Goal: Communication & Community: Answer question/provide support

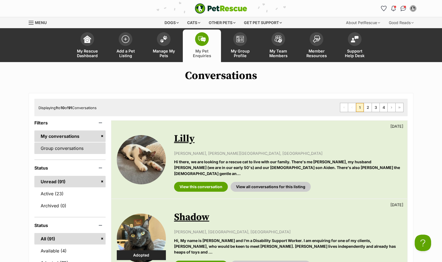
click at [63, 145] on link "Group conversations" at bounding box center [69, 147] width 71 height 11
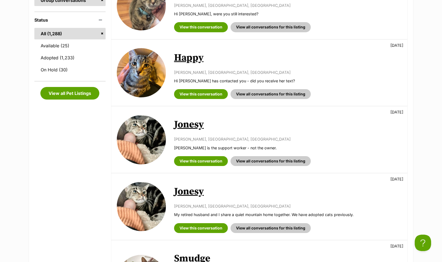
scroll to position [153, 0]
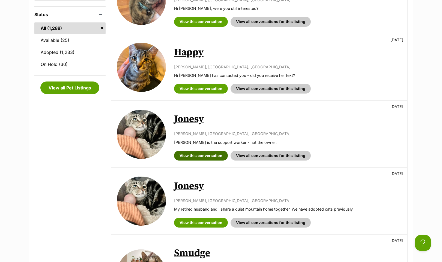
click at [201, 156] on link "View this conversation" at bounding box center [201, 155] width 54 height 10
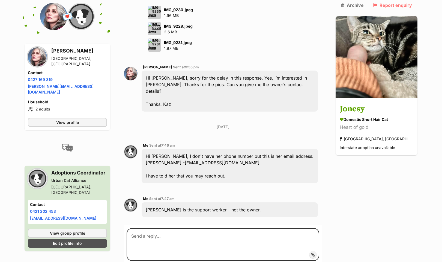
scroll to position [874, 0]
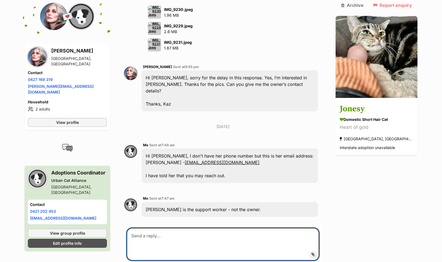
click at [199, 227] on textarea at bounding box center [223, 243] width 193 height 33
paste textarea "Good evening I’m reaching out again as the circumstances have changed and we ar…"
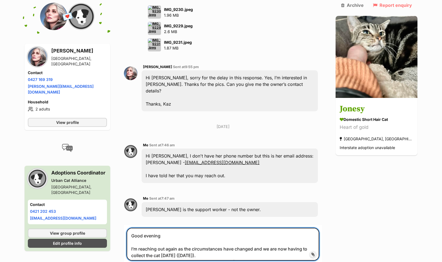
scroll to position [874, 0]
click at [135, 228] on textarea "Good evening I’m reaching out again as the circumstances have changed and we ar…" at bounding box center [223, 258] width 193 height 61
drag, startPoint x: 167, startPoint y: 165, endPoint x: 93, endPoint y: 165, distance: 73.7
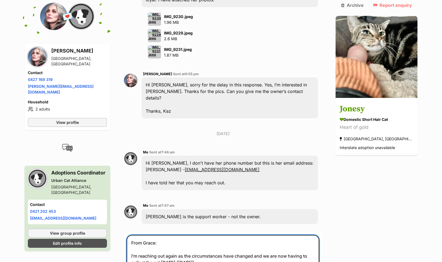
scroll to position [866, 0]
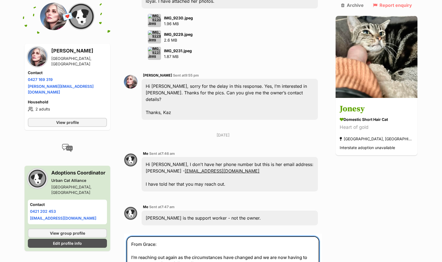
type textarea "From Grace: I’m reaching out again as the circumstances have changed and we are…"
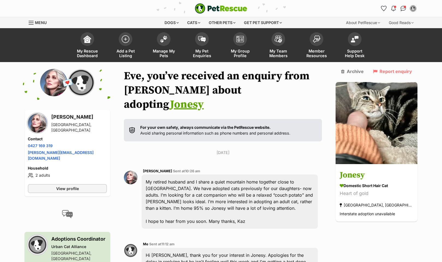
scroll to position [101, 0]
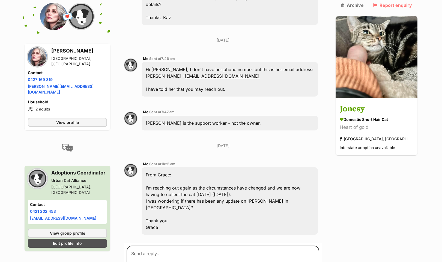
scroll to position [961, 0]
